Goal: Task Accomplishment & Management: Use online tool/utility

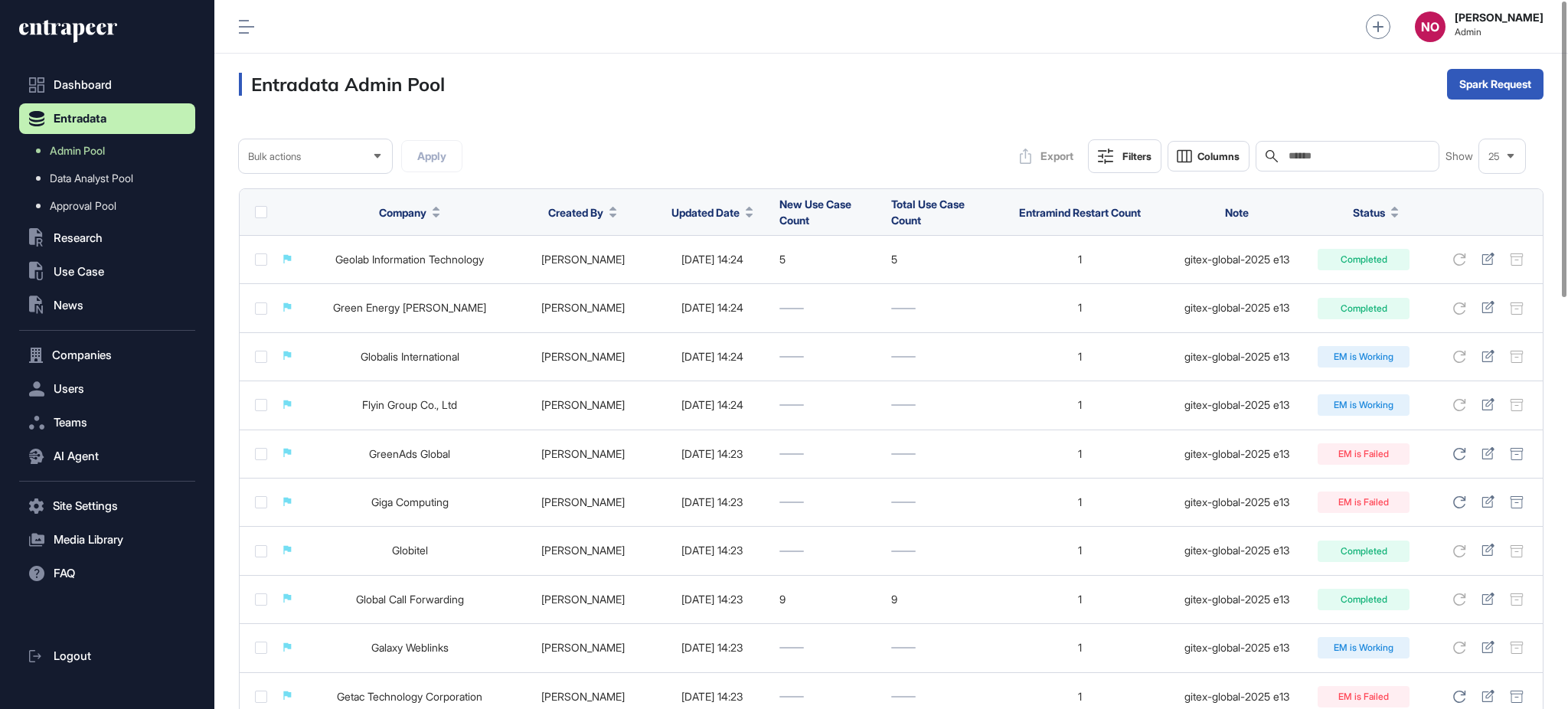
scroll to position [1, 1]
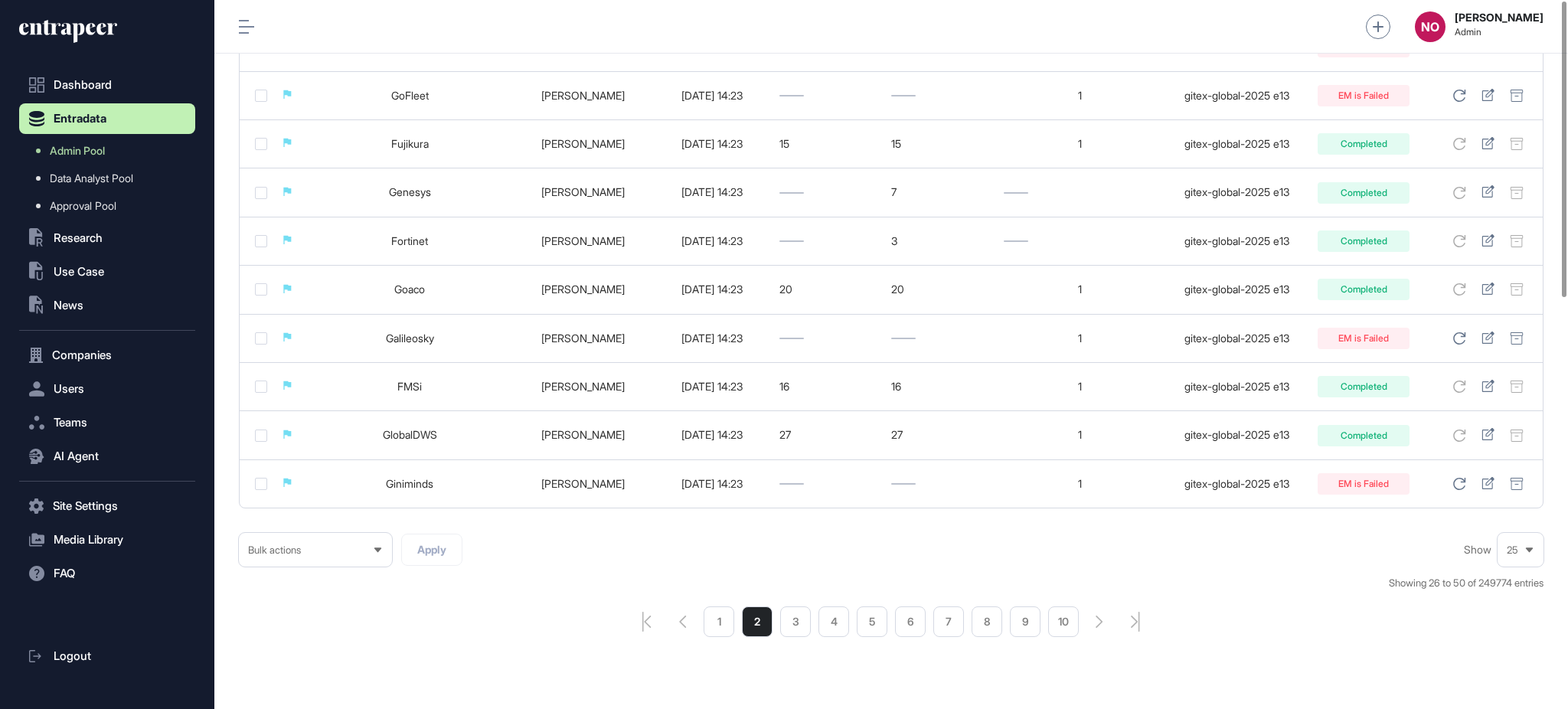
scroll to position [987, 0]
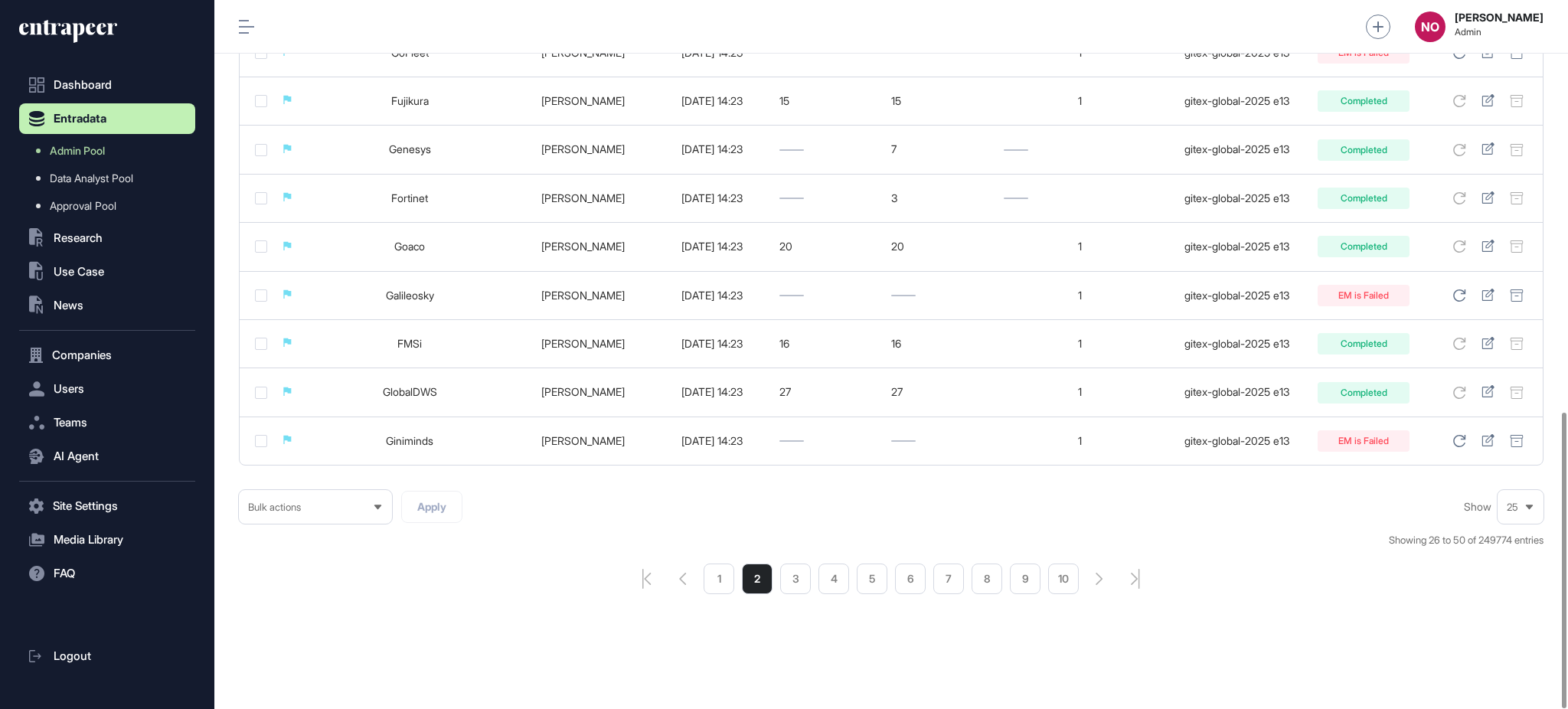
click at [731, 577] on li "1" at bounding box center [719, 578] width 31 height 31
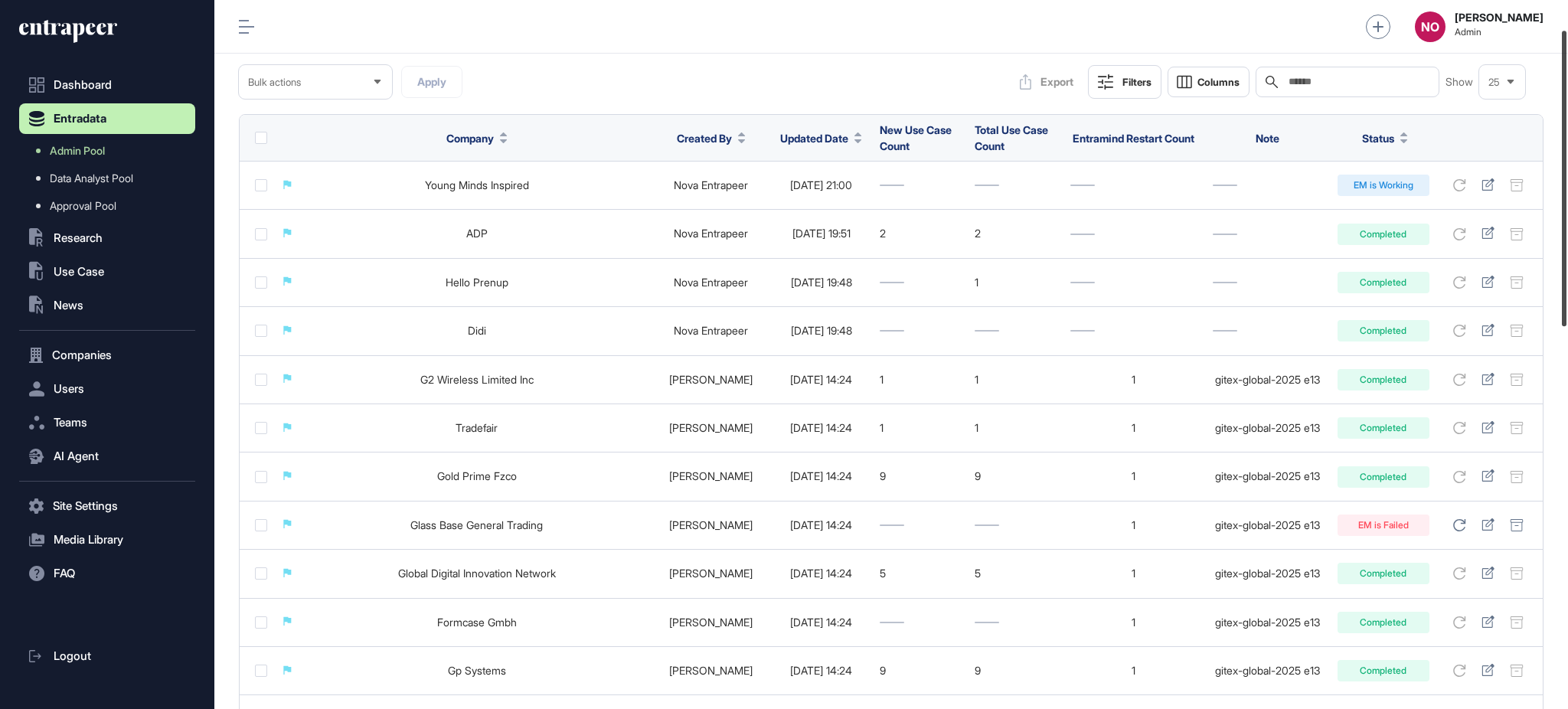
scroll to position [69, 0]
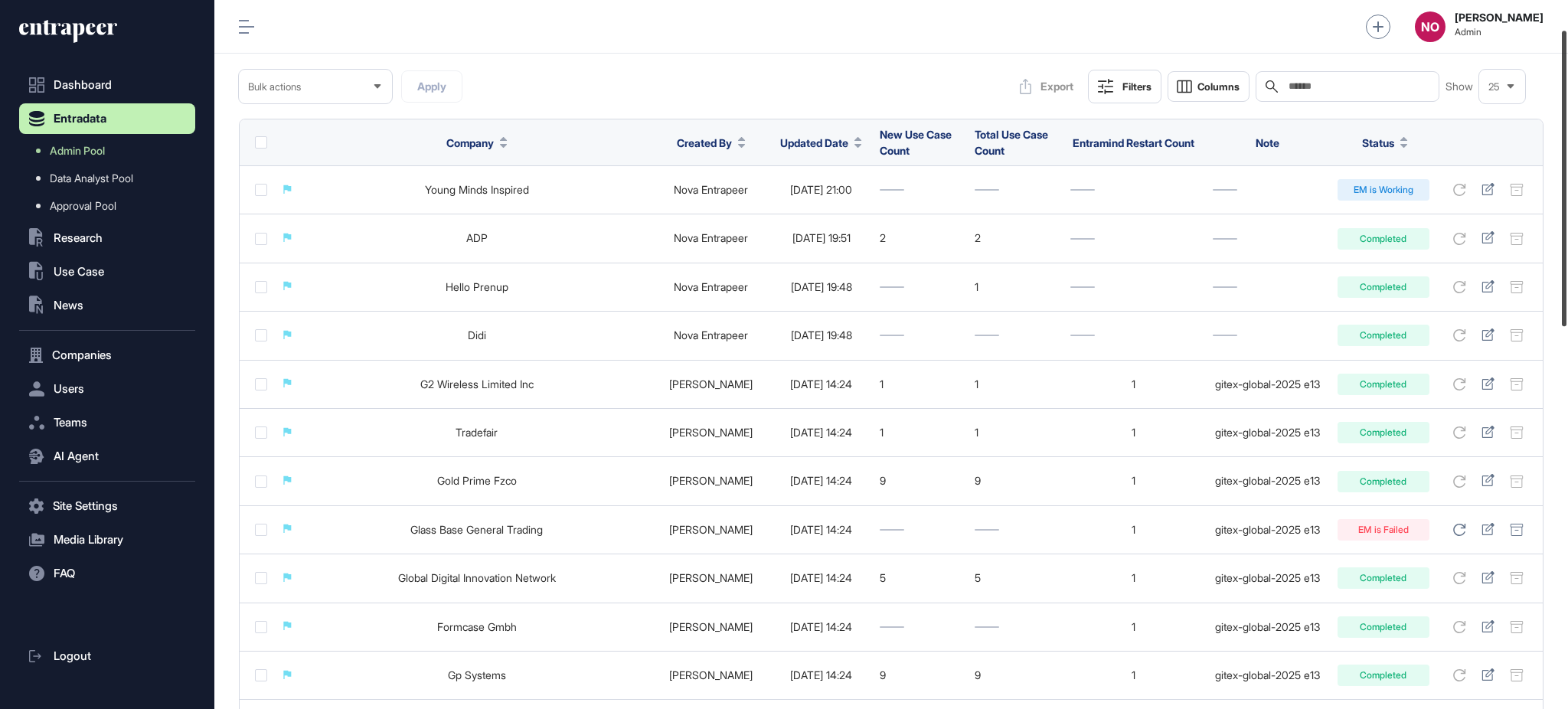
drag, startPoint x: 1566, startPoint y: 644, endPoint x: 1566, endPoint y: 262, distance: 382.0
click at [1566, 262] on div at bounding box center [1564, 178] width 4 height 296
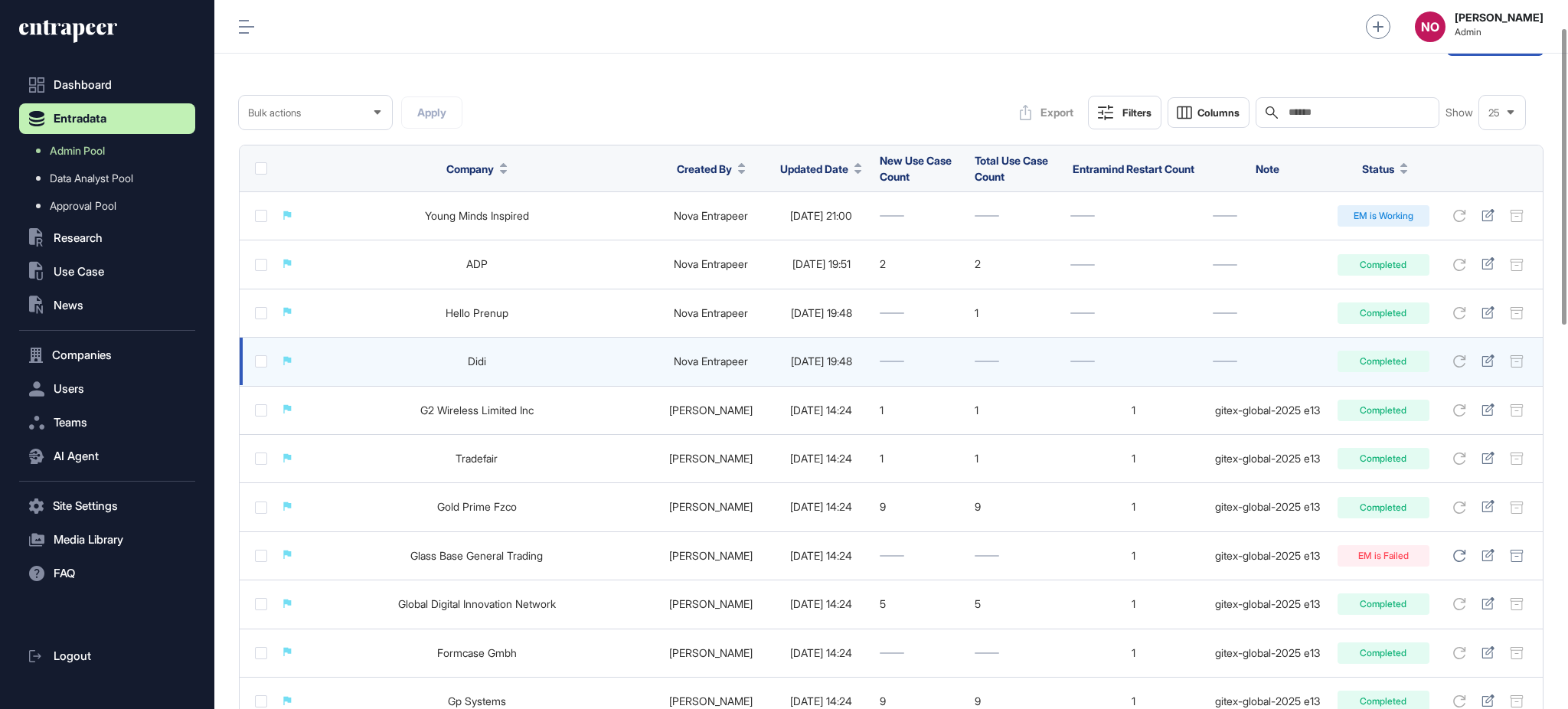
scroll to position [0, 0]
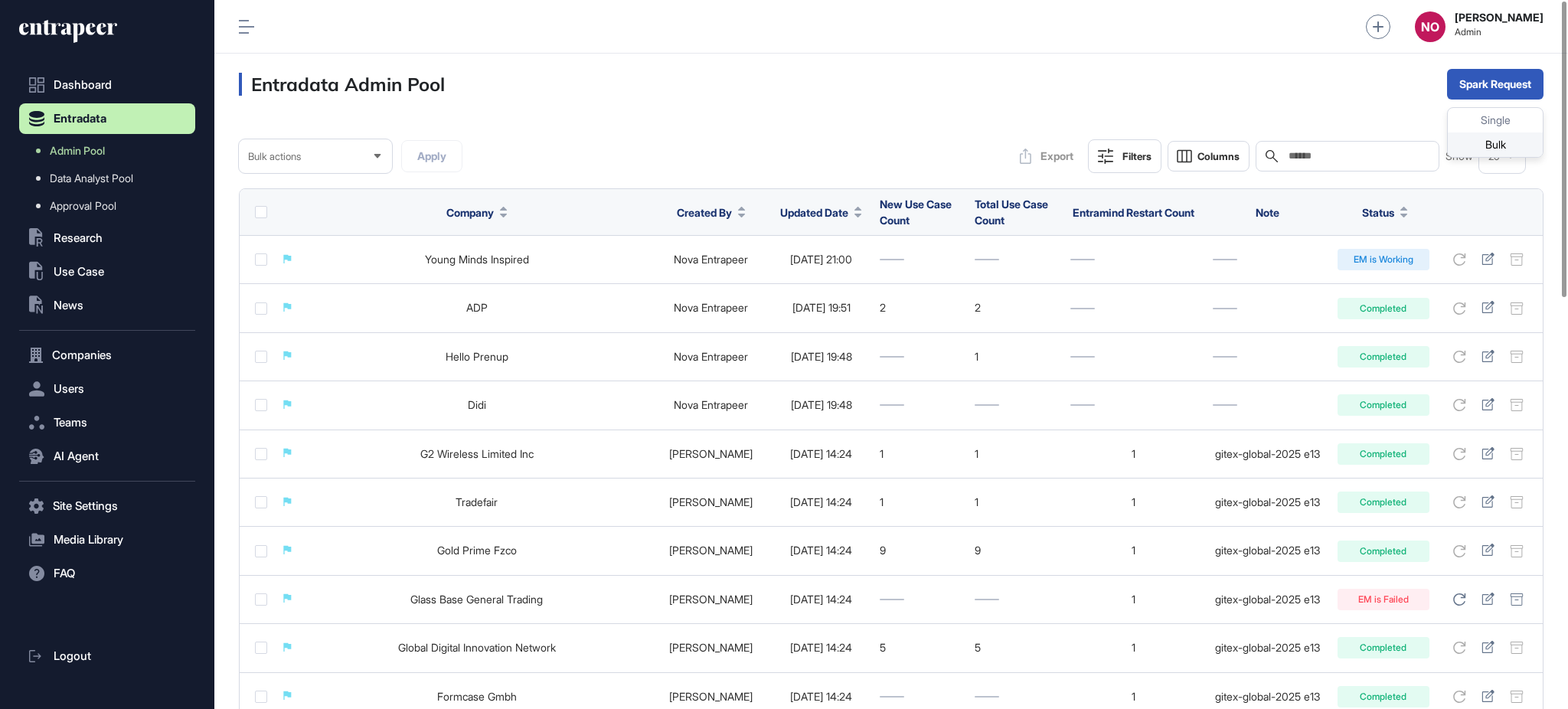
click at [1476, 147] on div "Bulk" at bounding box center [1495, 145] width 95 height 25
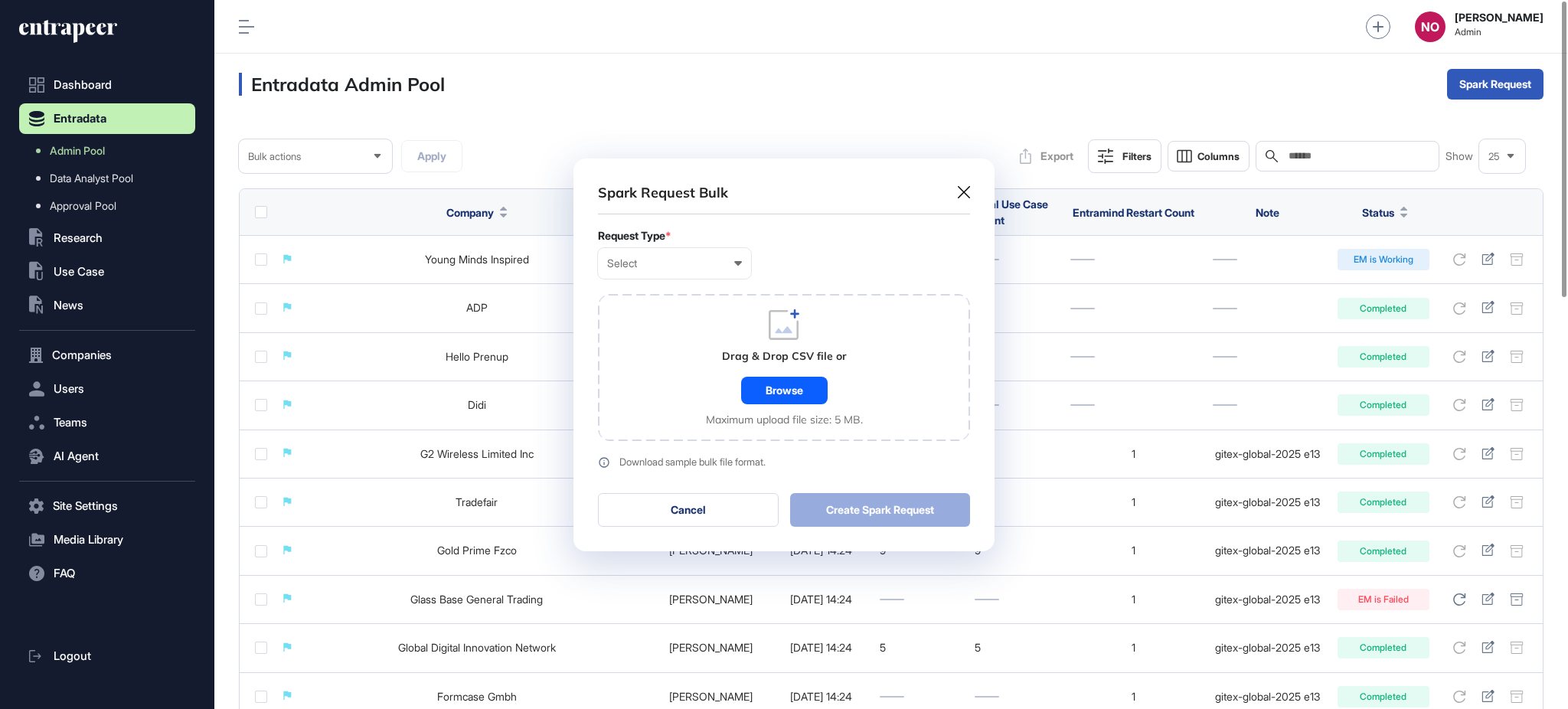
scroll to position [1, 6]
click at [646, 268] on div "Select" at bounding box center [675, 263] width 135 height 12
click at [0, 0] on div "Company" at bounding box center [0, 0] width 0 height 0
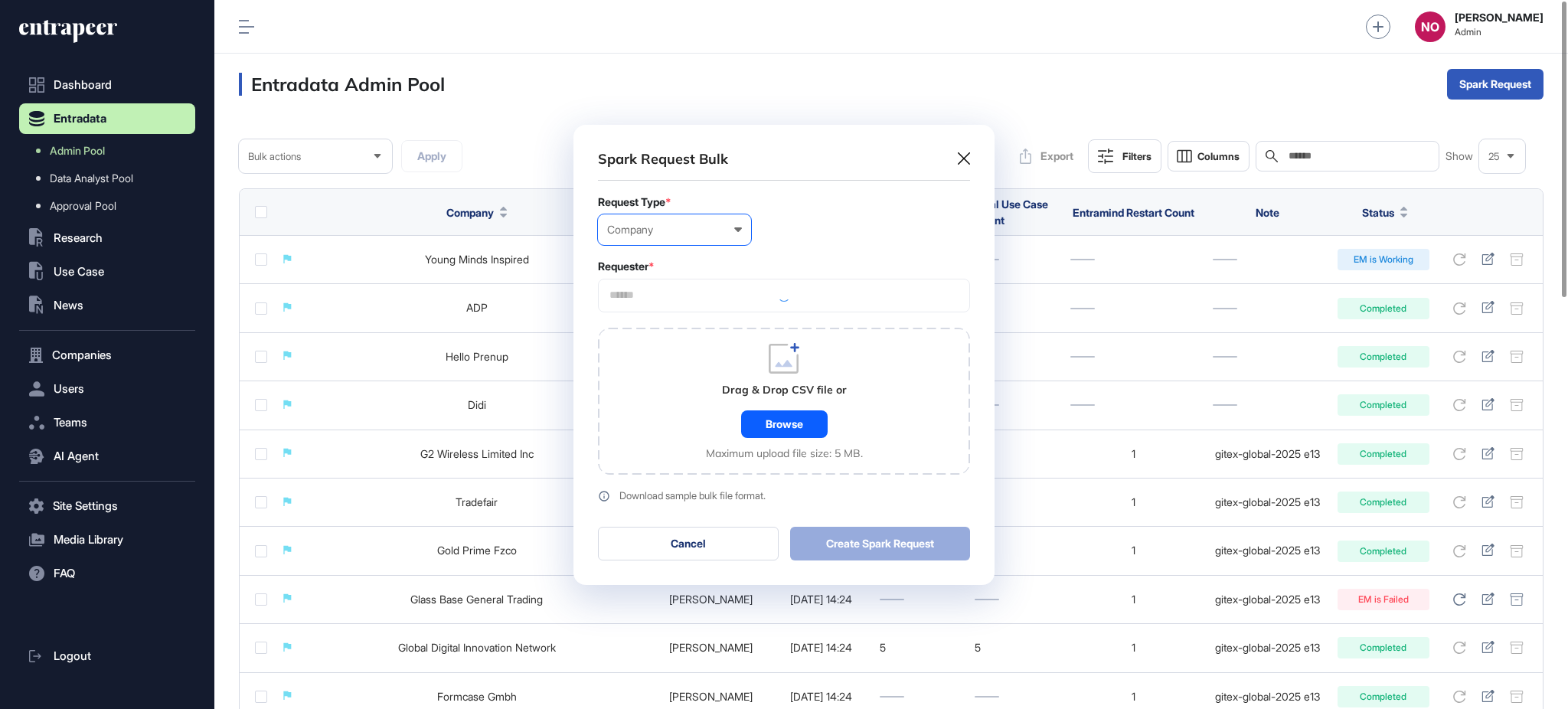
scroll to position [460, 420]
click at [663, 291] on input "text" at bounding box center [784, 295] width 352 height 13
type input "*********"
click at [670, 327] on span "Entrapeer" at bounding box center [783, 324] width 355 height 11
click at [766, 422] on div "Browse" at bounding box center [784, 424] width 87 height 27
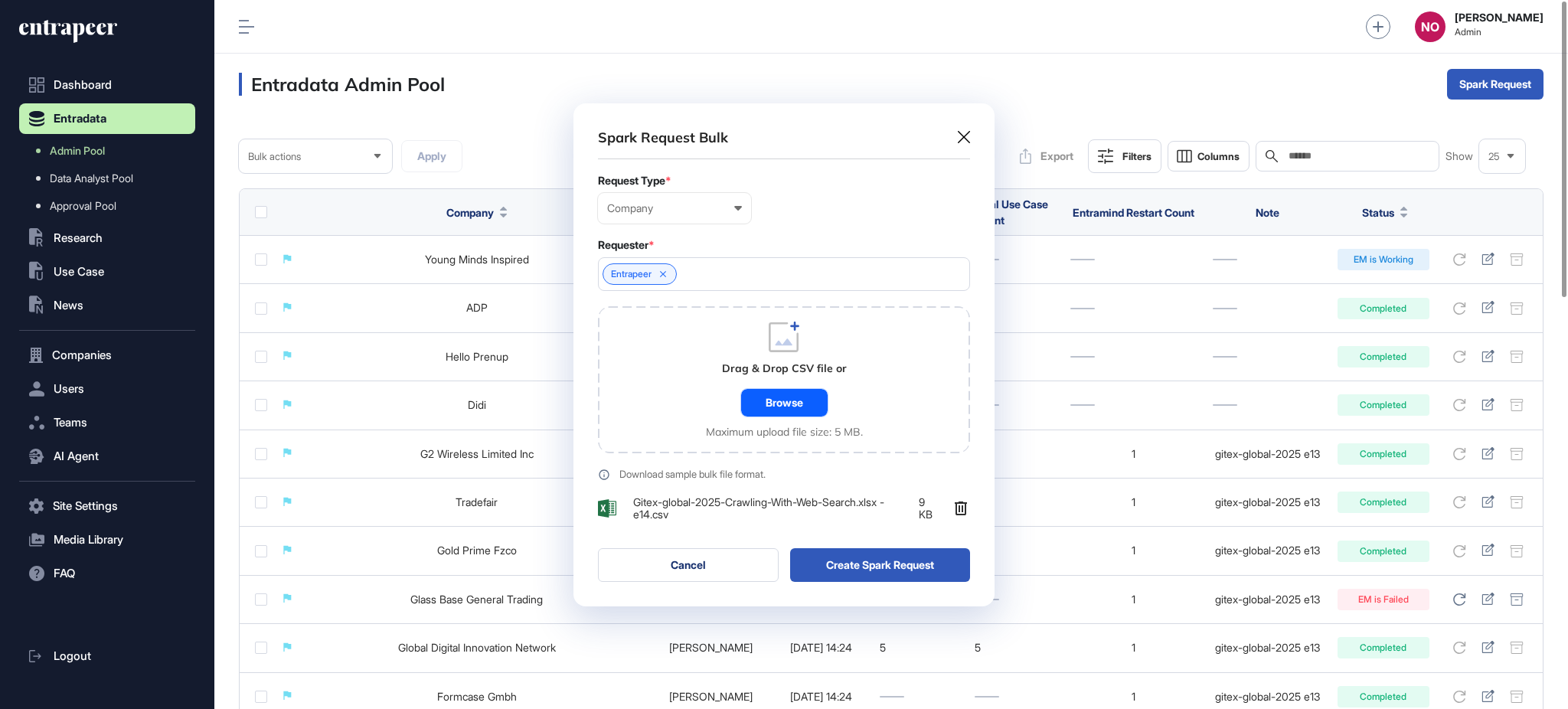
scroll to position [503, 420]
click at [856, 559] on button "Create Spark Request" at bounding box center [881, 565] width 181 height 33
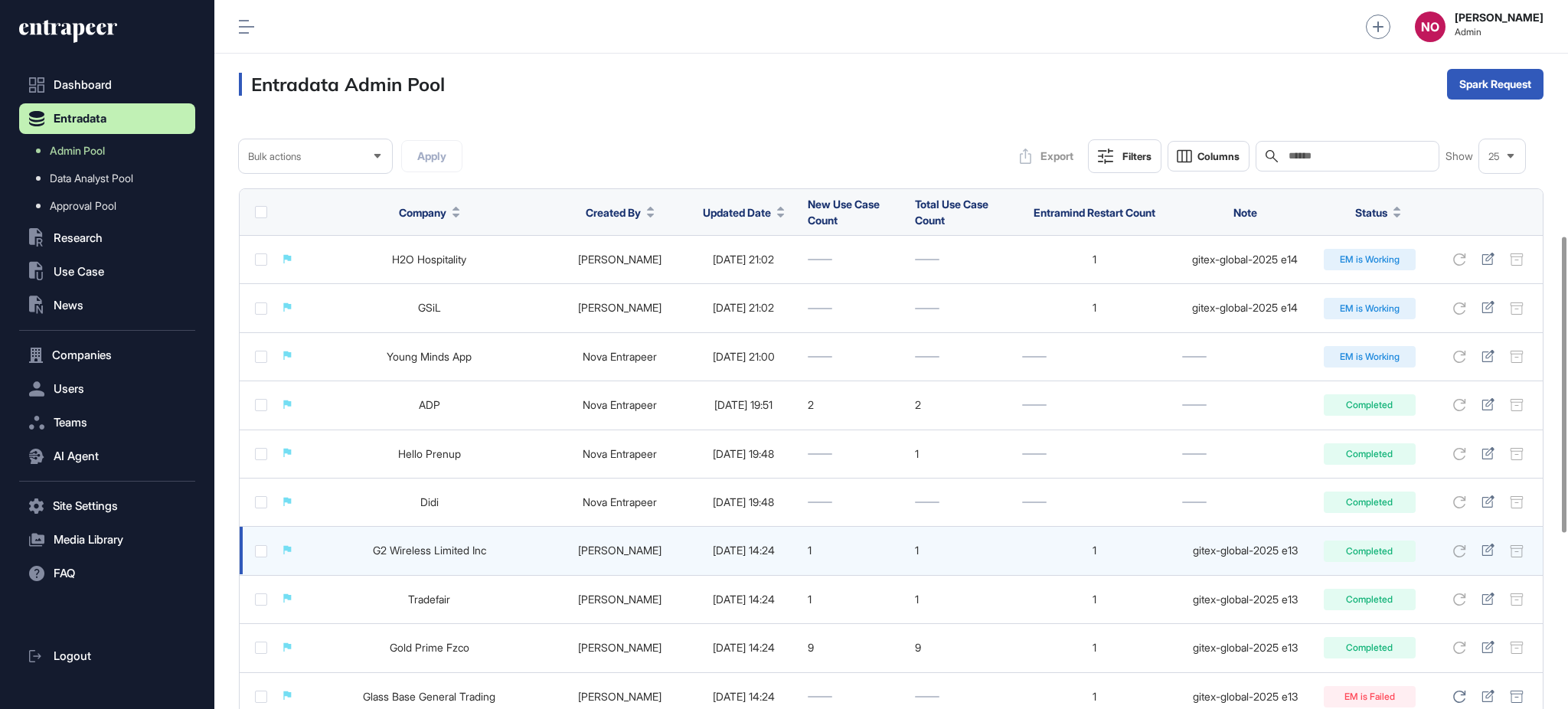
scroll to position [987, 0]
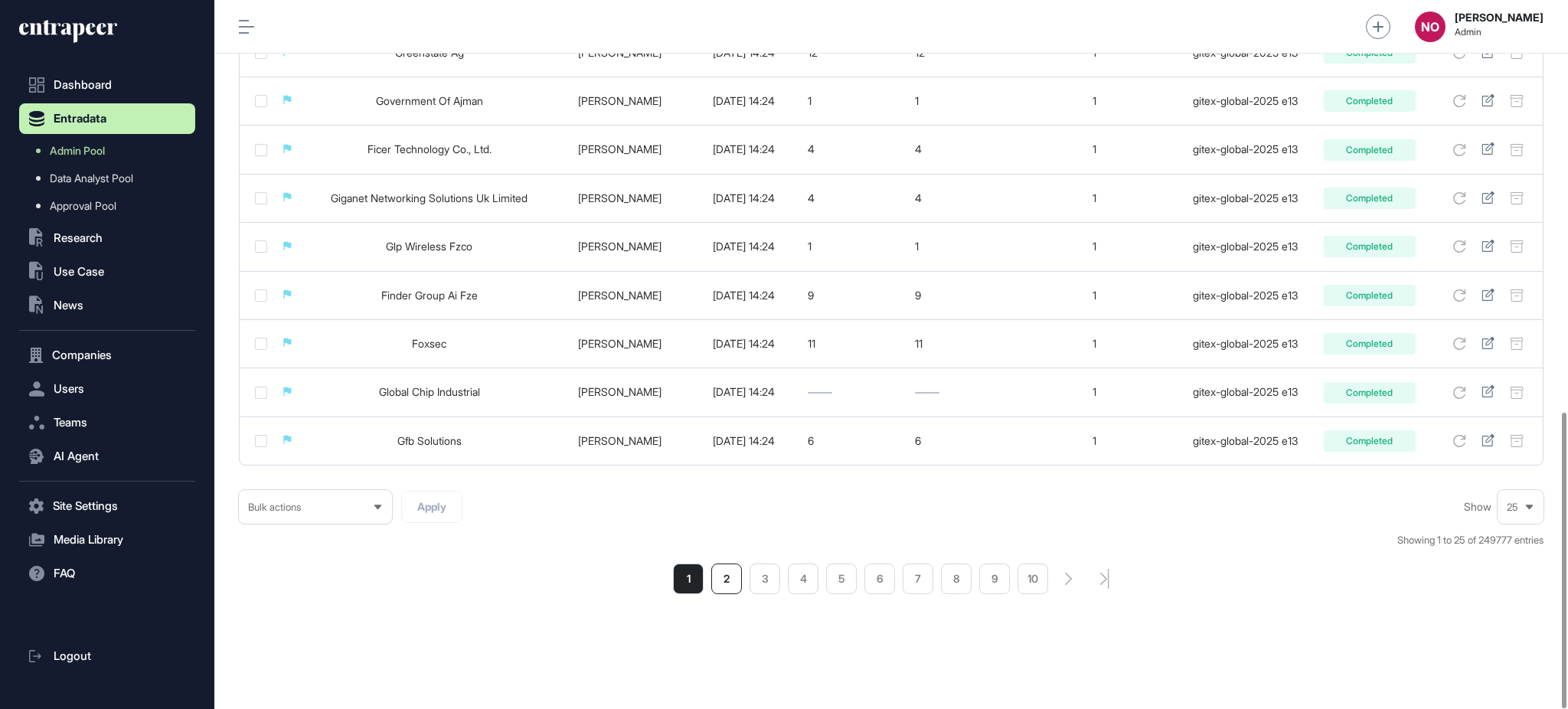
click at [728, 574] on li "2" at bounding box center [727, 578] width 31 height 31
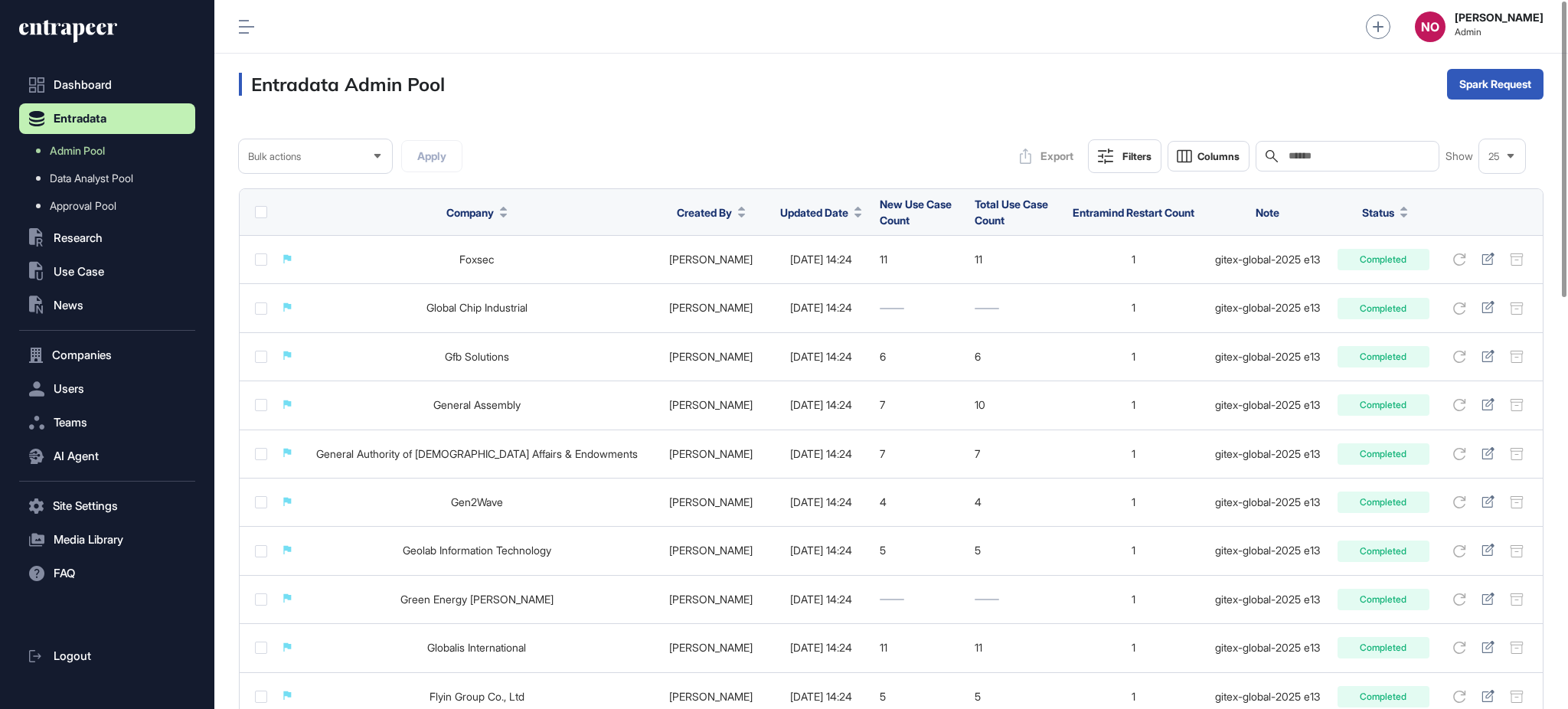
scroll to position [987, 0]
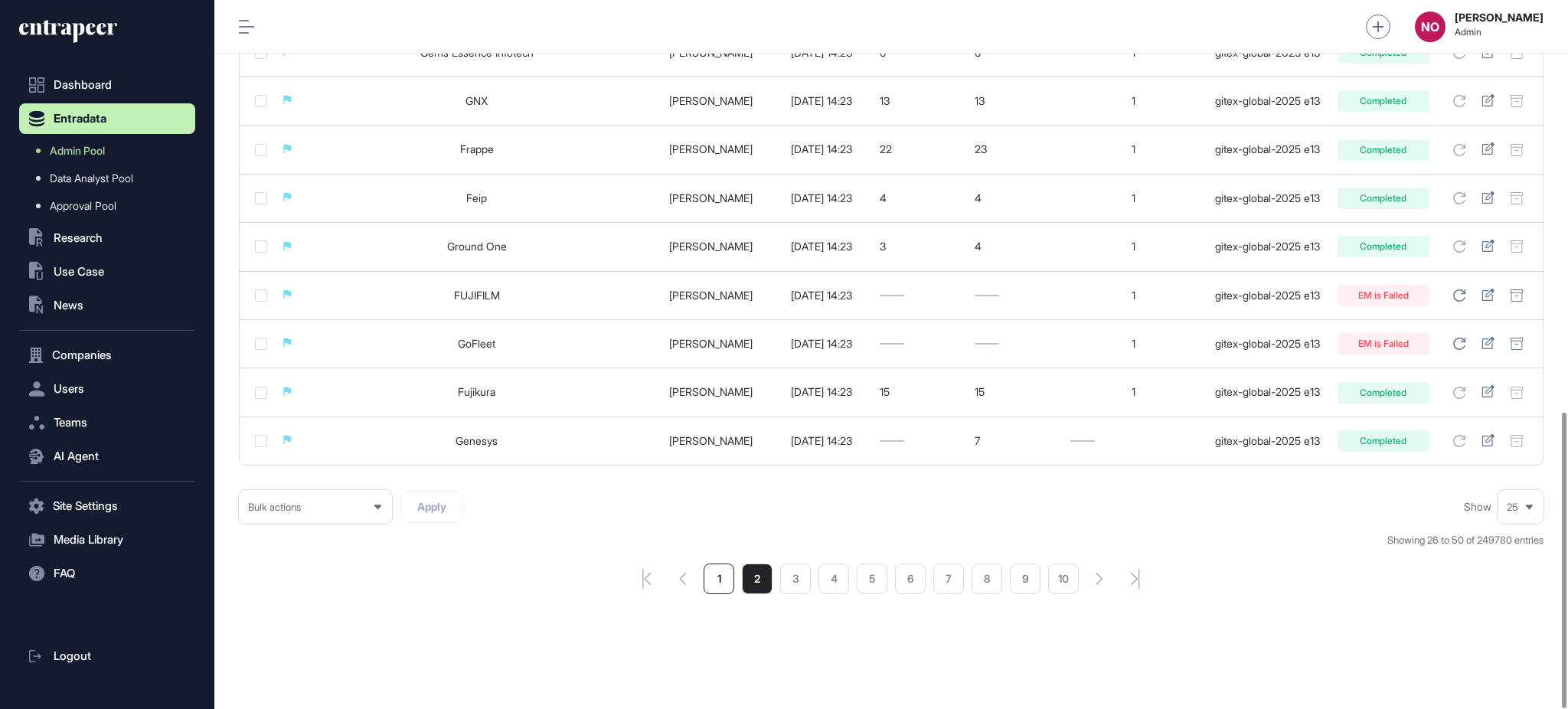
click at [719, 574] on li "1" at bounding box center [719, 578] width 31 height 31
